Goal: Information Seeking & Learning: Learn about a topic

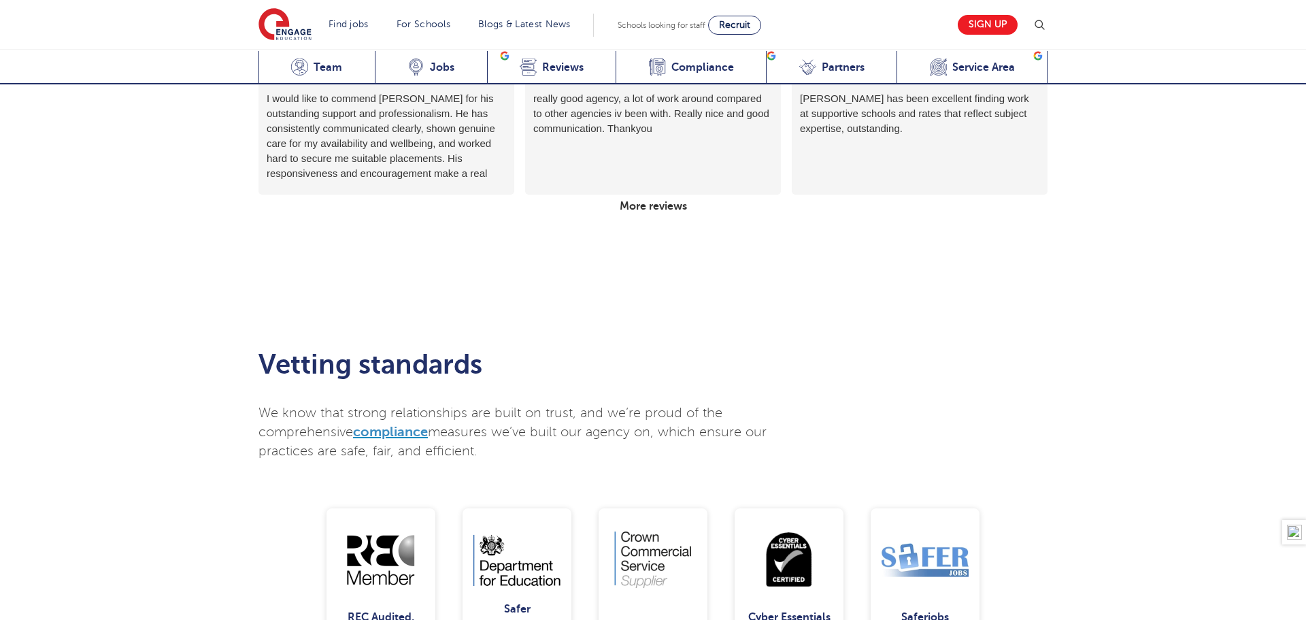
scroll to position [2377, 0]
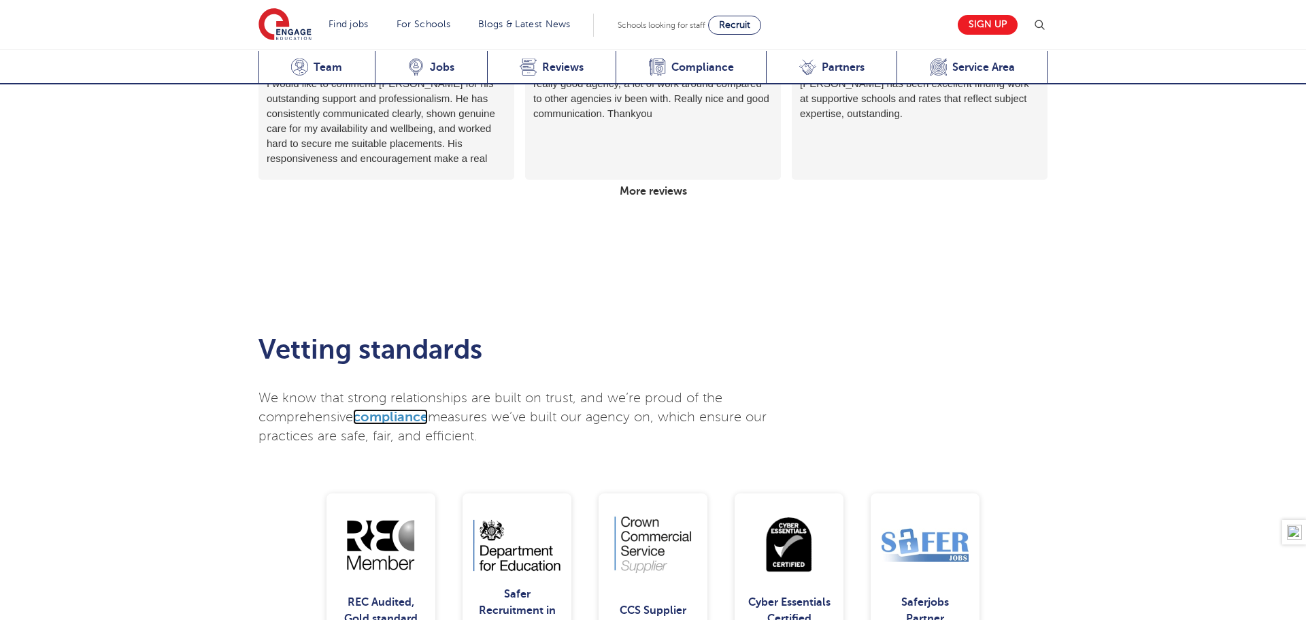
click at [402, 409] on span "compliance" at bounding box center [390, 417] width 75 height 16
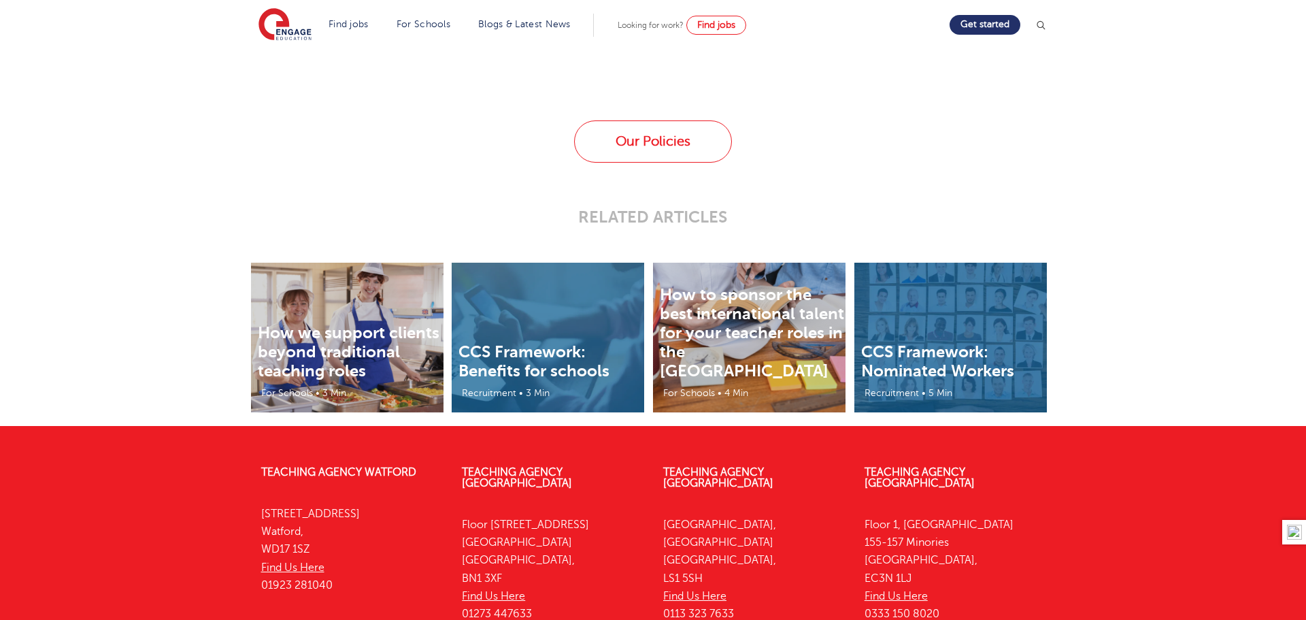
scroll to position [2280, 0]
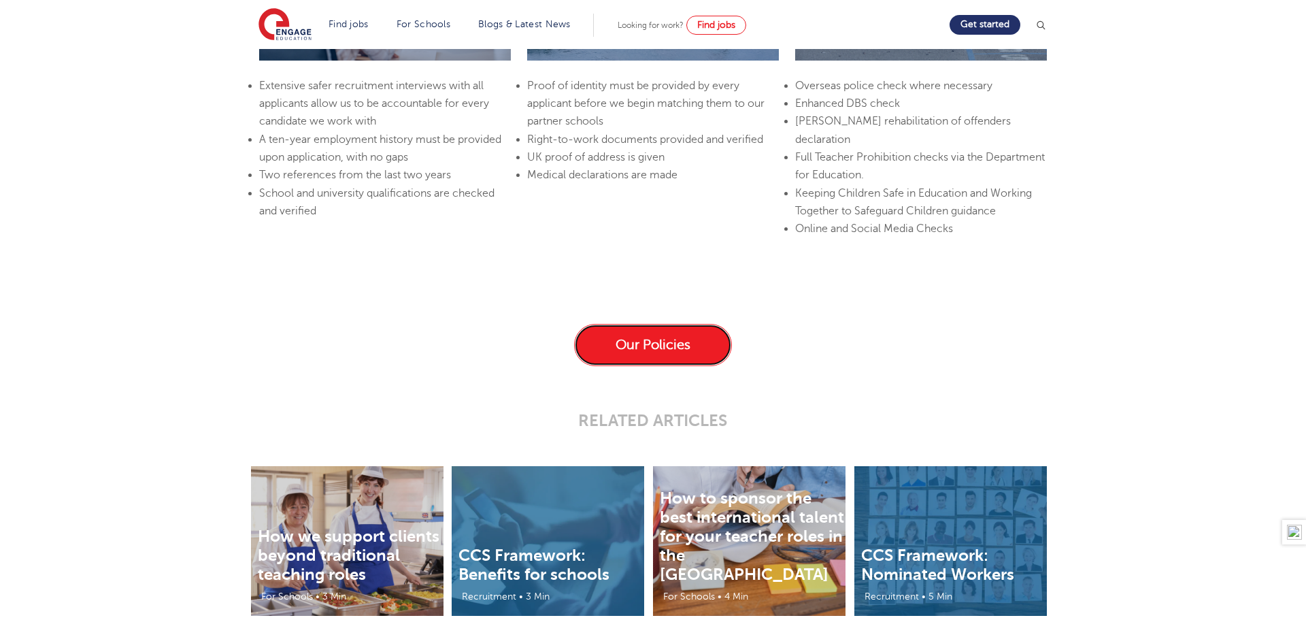
click at [638, 352] on link "Our Policies" at bounding box center [653, 345] width 158 height 42
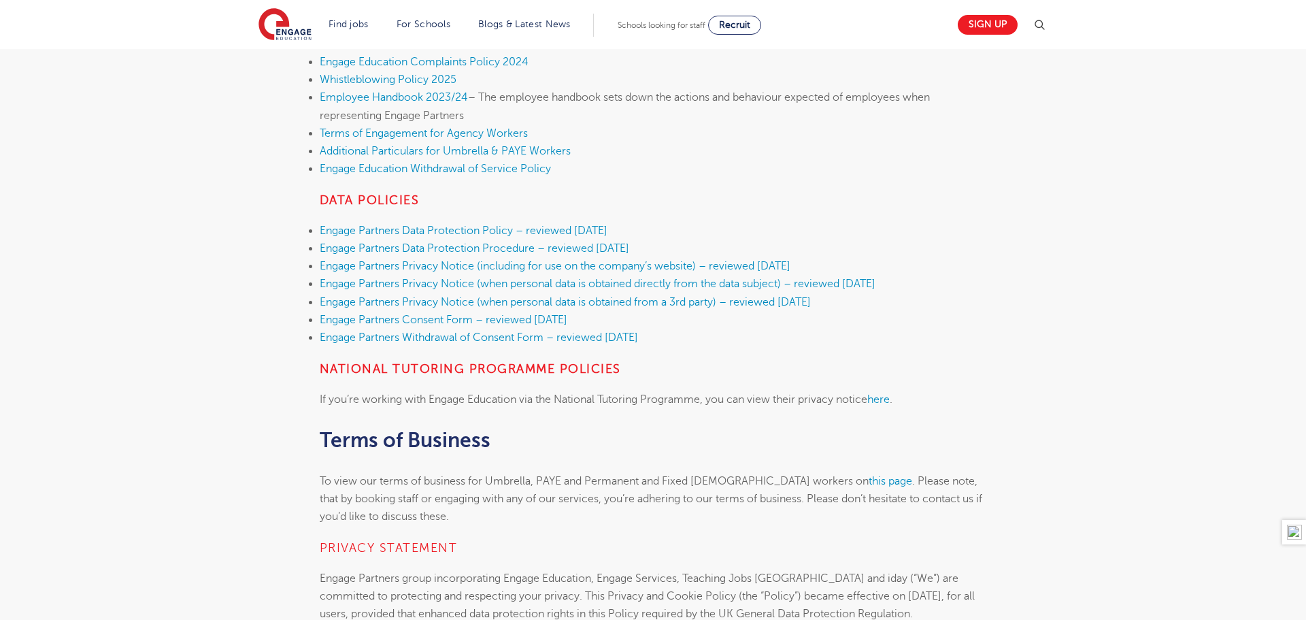
scroll to position [592, 0]
click at [869, 478] on link "this page" at bounding box center [891, 480] width 44 height 12
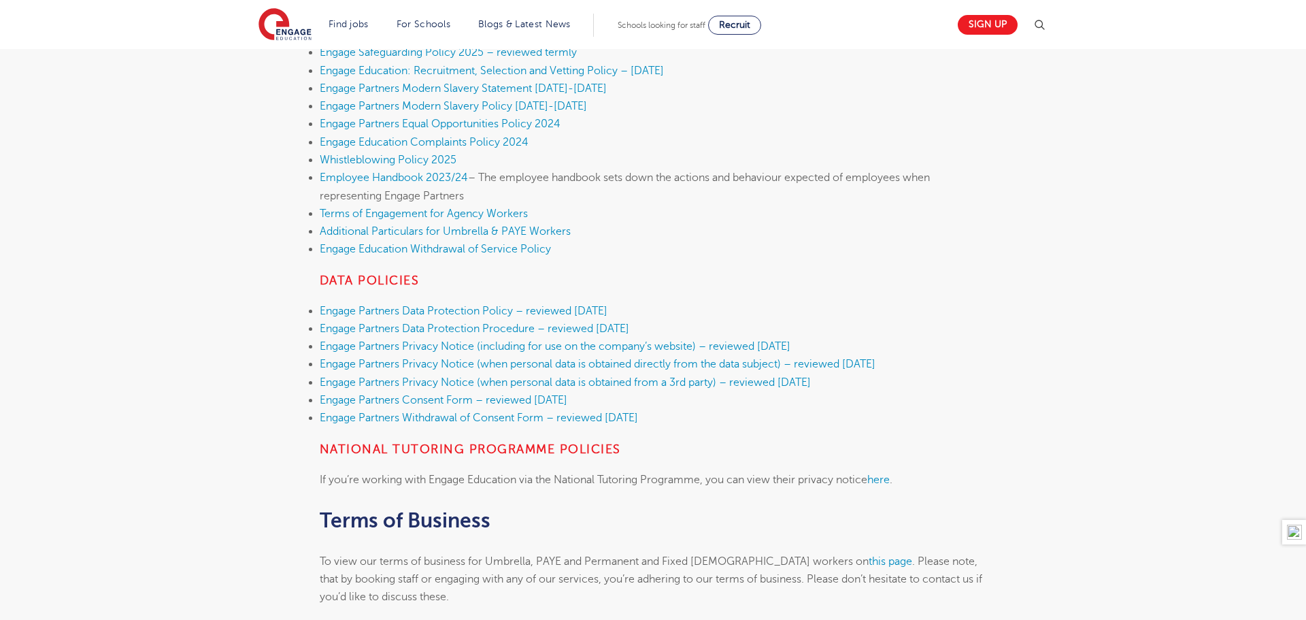
scroll to position [284, 0]
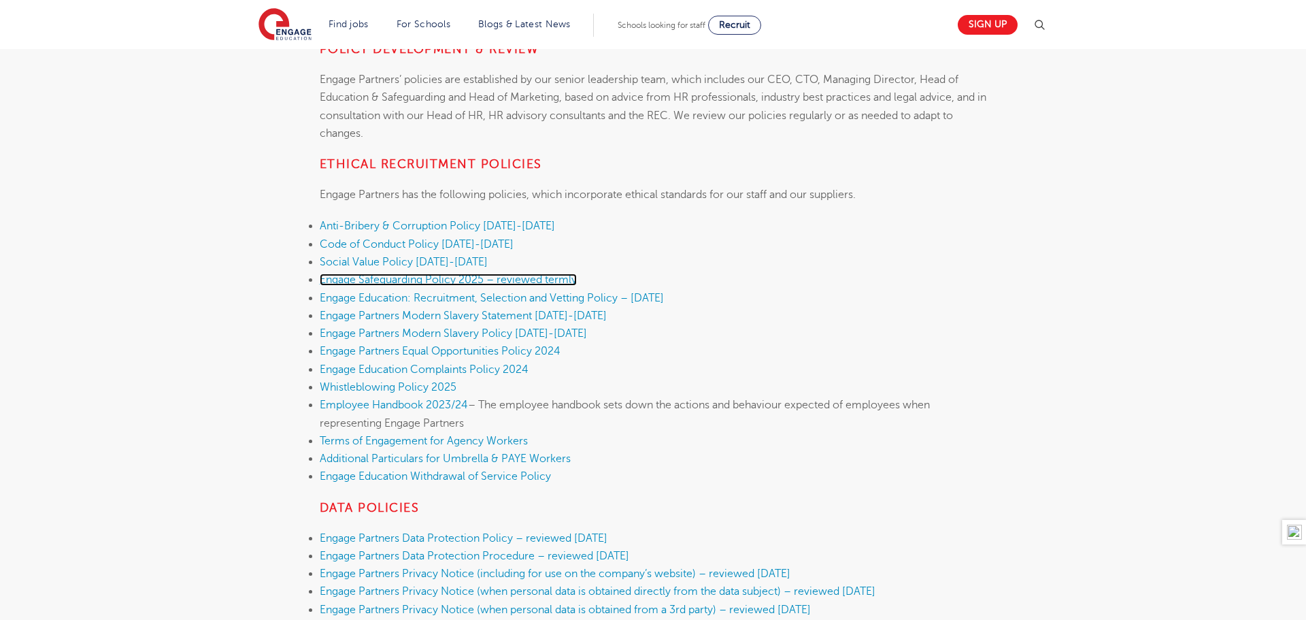
click at [448, 280] on link "Engage Safeguarding Policy 2025 – reviewed termly" at bounding box center [448, 279] width 257 height 12
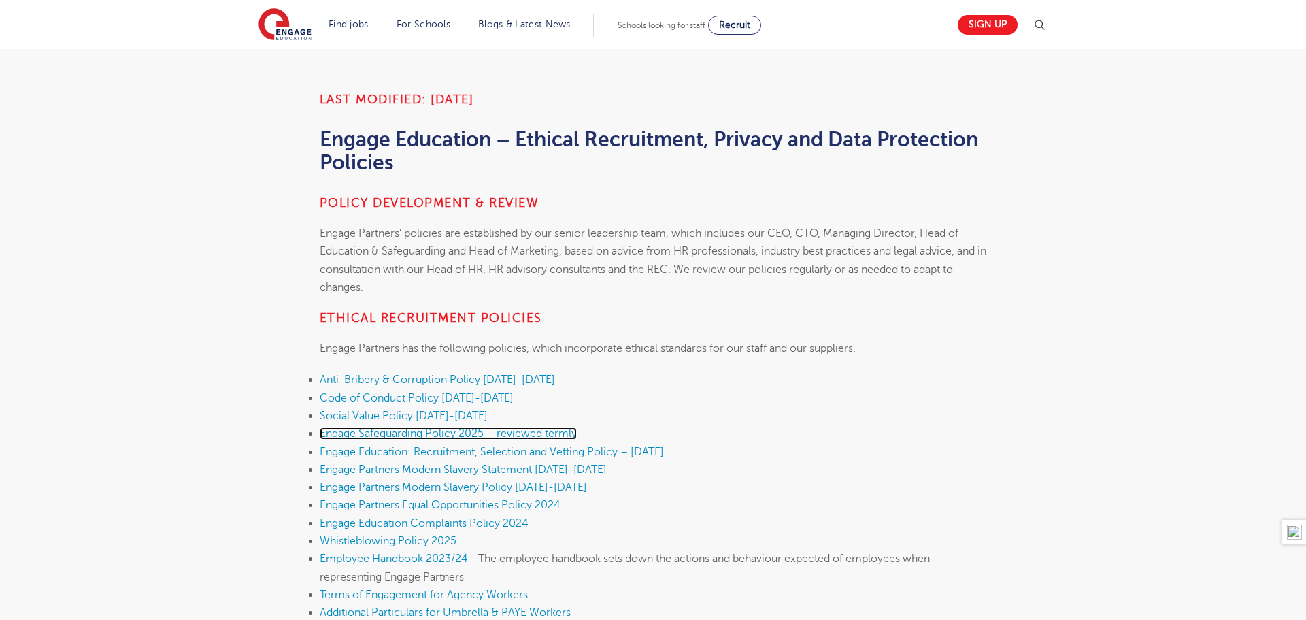
scroll to position [0, 0]
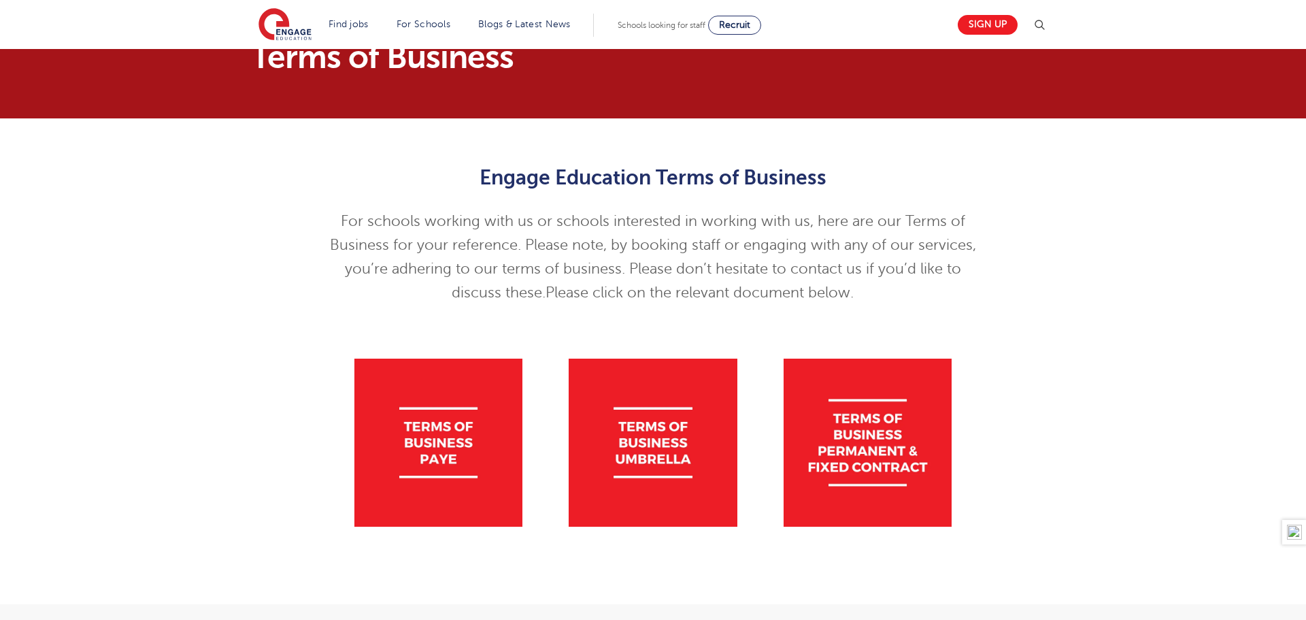
scroll to position [35, 0]
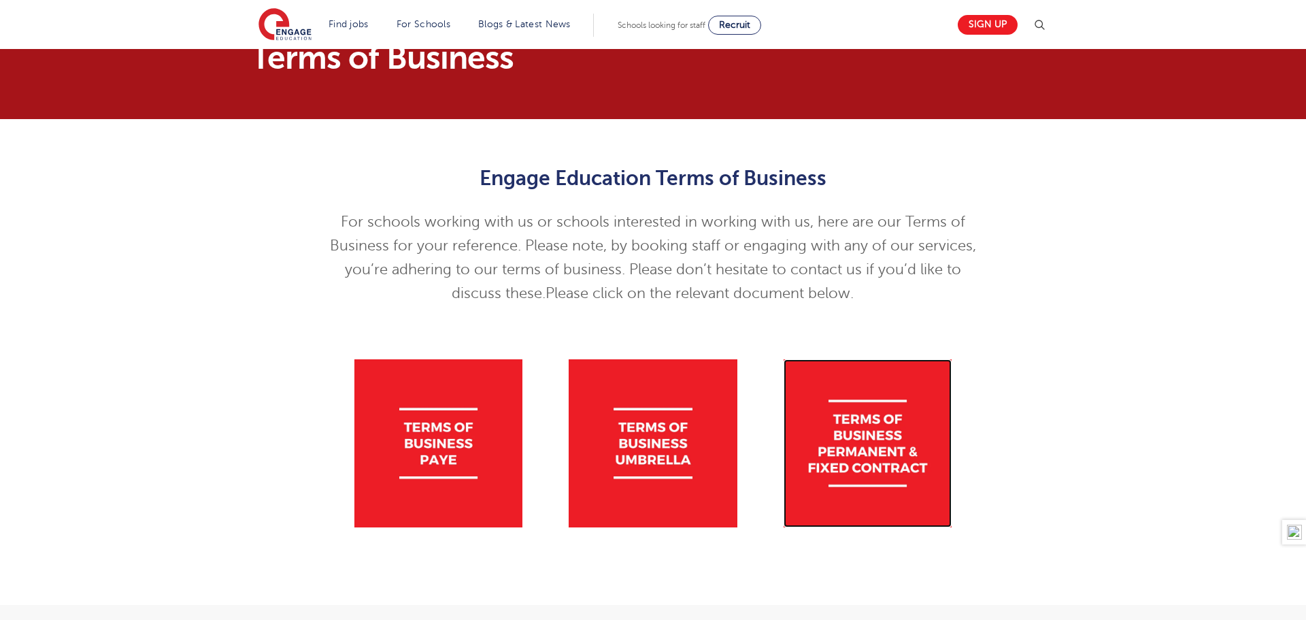
click at [885, 432] on img at bounding box center [868, 443] width 168 height 168
